Goal: Information Seeking & Learning: Learn about a topic

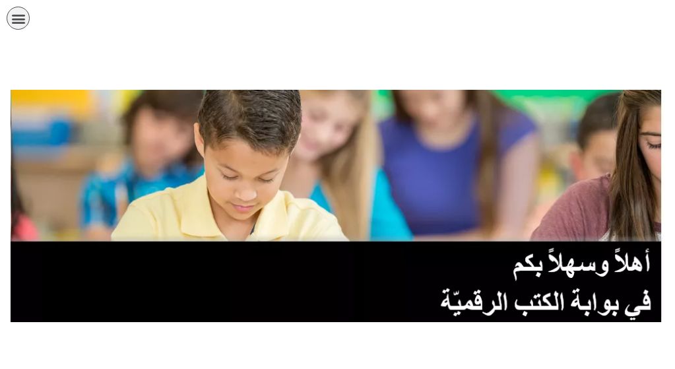
click at [0, 0] on link "الصف التاسع" at bounding box center [0, 0] width 0 height 0
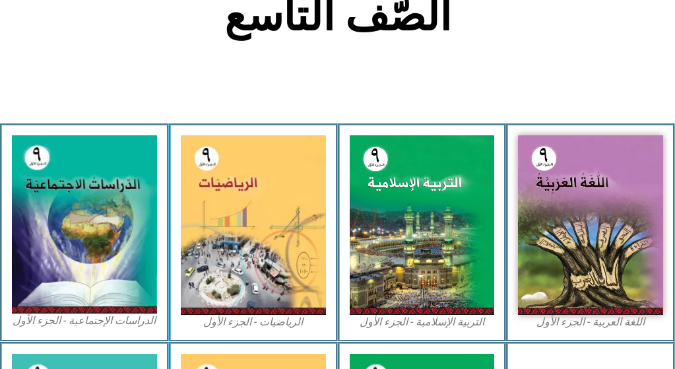
scroll to position [351, 0]
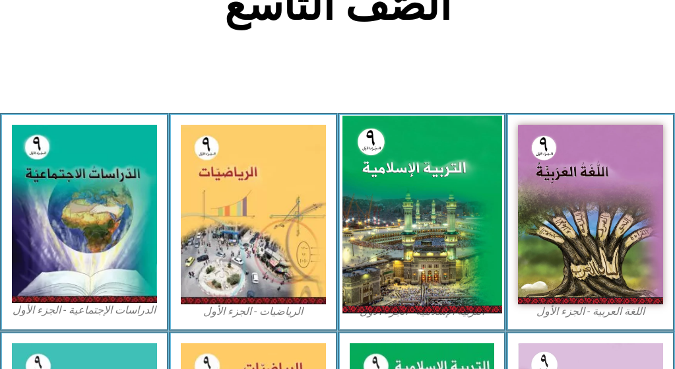
click at [412, 147] on img at bounding box center [422, 213] width 160 height 197
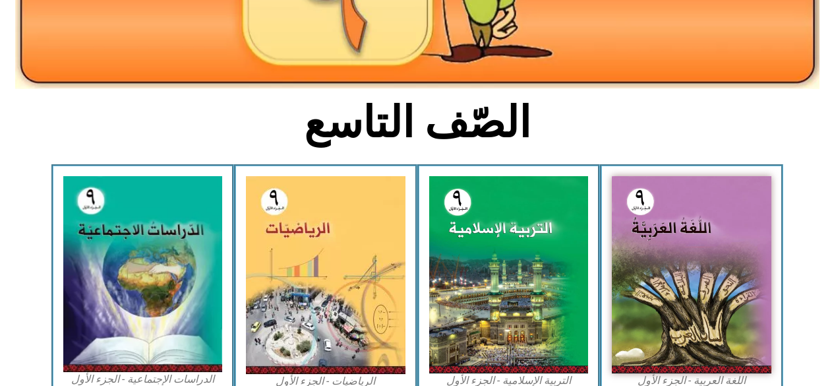
scroll to position [252, 0]
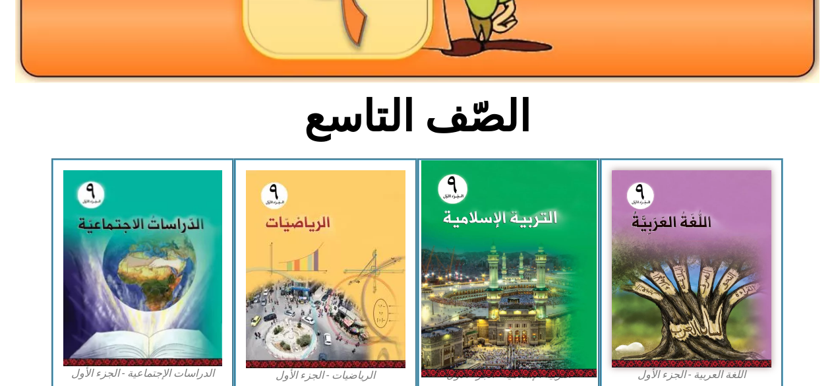
click at [466, 238] on img at bounding box center [508, 268] width 175 height 217
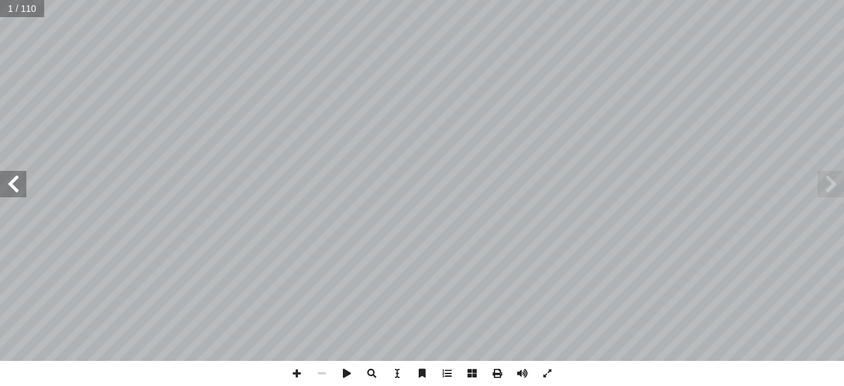
click at [15, 187] on span at bounding box center [13, 184] width 26 height 26
click at [16, 189] on span at bounding box center [13, 184] width 26 height 26
click at [18, 194] on span at bounding box center [13, 184] width 26 height 26
click at [18, 189] on span at bounding box center [13, 184] width 26 height 26
click at [828, 187] on span at bounding box center [831, 184] width 26 height 26
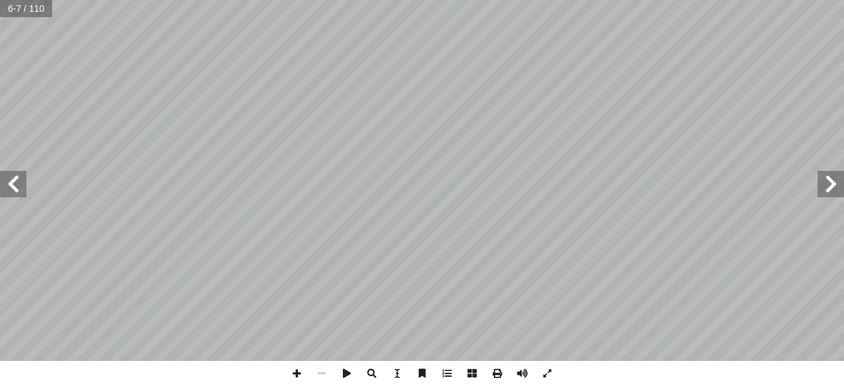
click at [829, 187] on span at bounding box center [831, 184] width 26 height 26
click at [824, 185] on span at bounding box center [831, 184] width 26 height 26
click at [17, 182] on span at bounding box center [13, 184] width 26 height 26
click at [20, 189] on span at bounding box center [13, 184] width 26 height 26
click at [8, 182] on span at bounding box center [13, 184] width 26 height 26
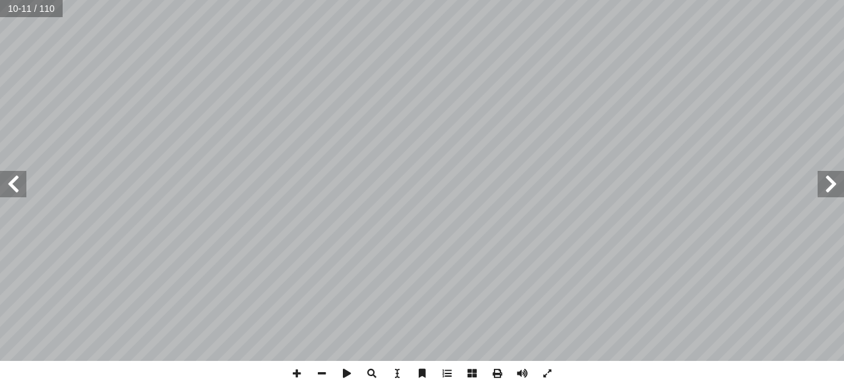
click at [828, 187] on span at bounding box center [831, 184] width 26 height 26
click at [826, 183] on span at bounding box center [831, 184] width 26 height 26
click at [824, 185] on span at bounding box center [831, 184] width 26 height 26
click at [15, 187] on span at bounding box center [13, 184] width 26 height 26
